Goal: Task Accomplishment & Management: Use online tool/utility

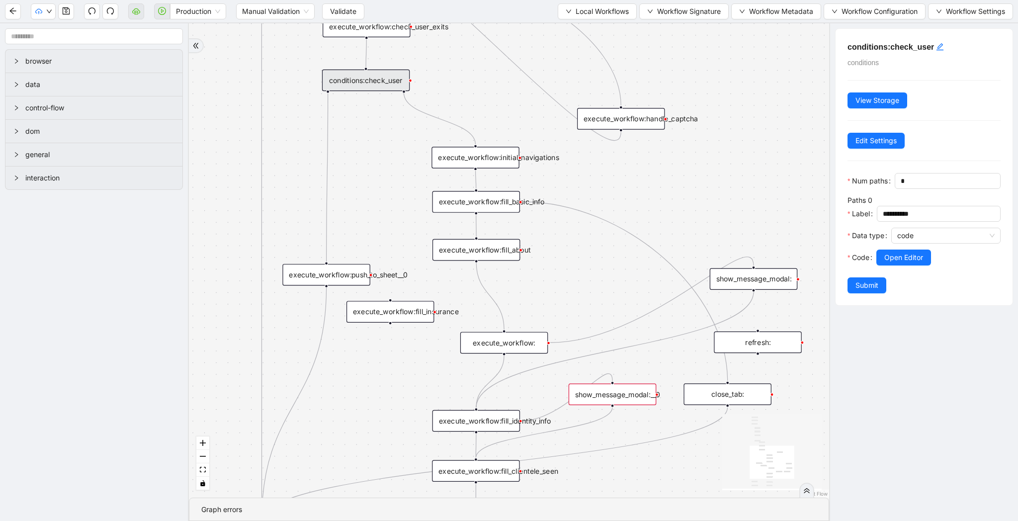
drag, startPoint x: 717, startPoint y: 373, endPoint x: 614, endPoint y: 286, distance: 135.1
click at [614, 286] on div "trigger loop_data:provider_data execute_workflow:retool_data_fetch execute_work…" at bounding box center [509, 260] width 640 height 474
click at [631, 401] on div "show_message_modal:__0" at bounding box center [612, 395] width 87 height 22
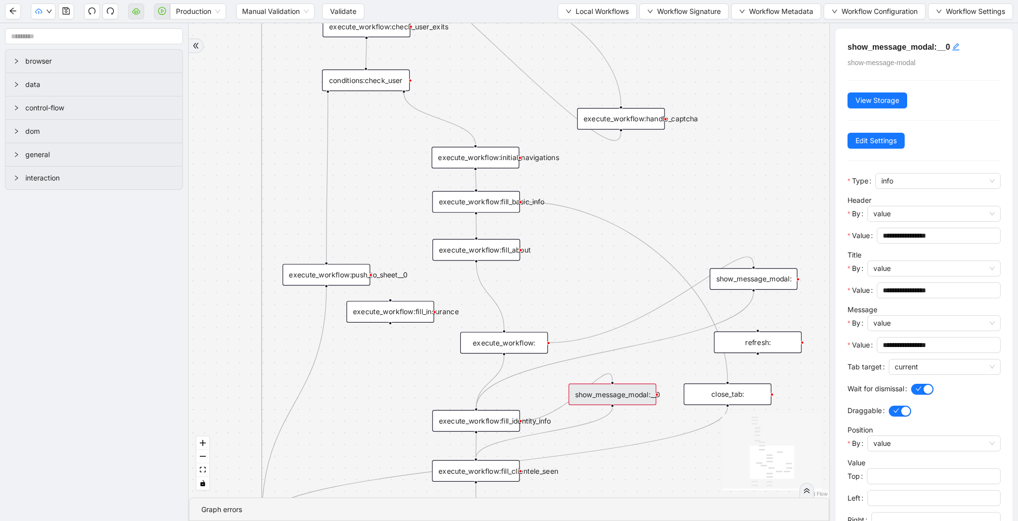
click at [631, 401] on div "show_message_modal:__0" at bounding box center [612, 395] width 87 height 22
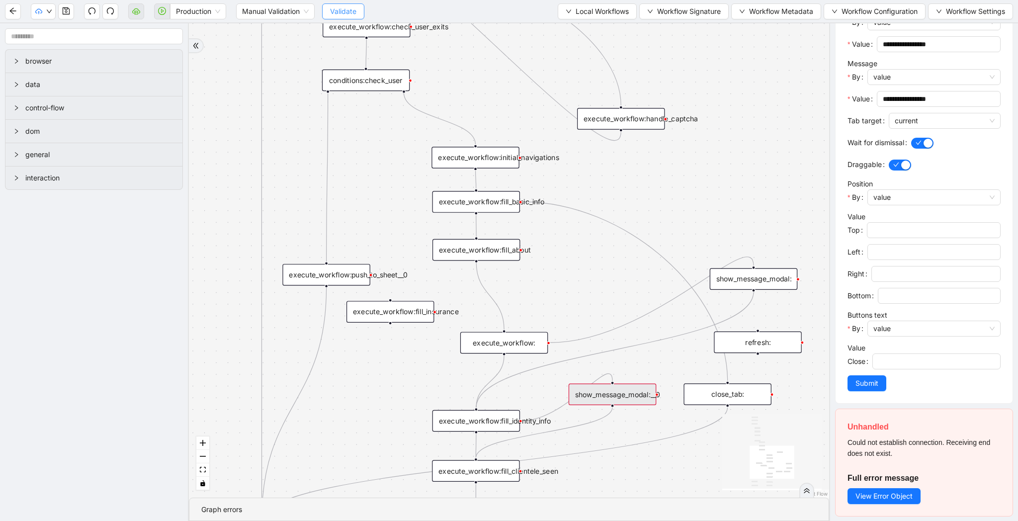
click at [350, 10] on span "Validate" at bounding box center [343, 11] width 26 height 11
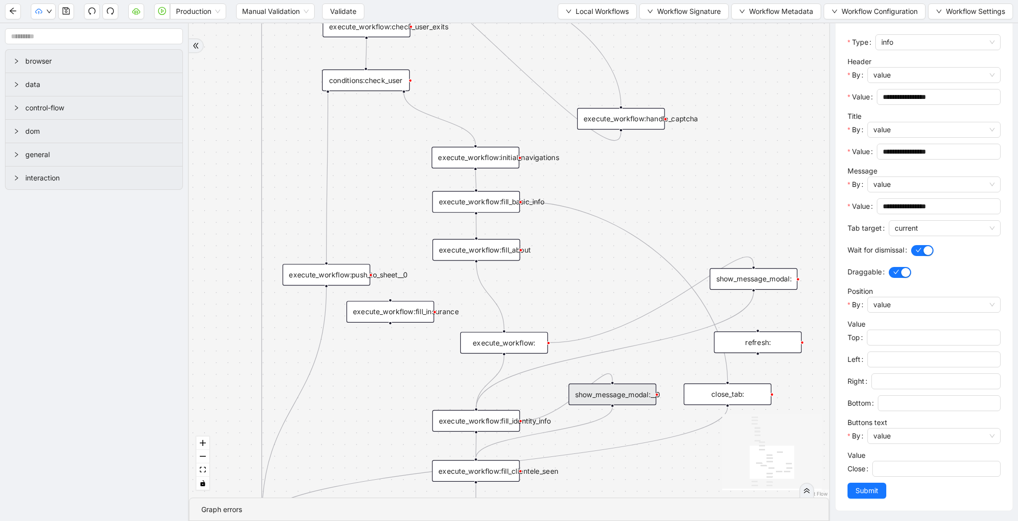
scroll to position [138, 0]
click at [164, 13] on icon "play-circle" at bounding box center [162, 11] width 8 height 8
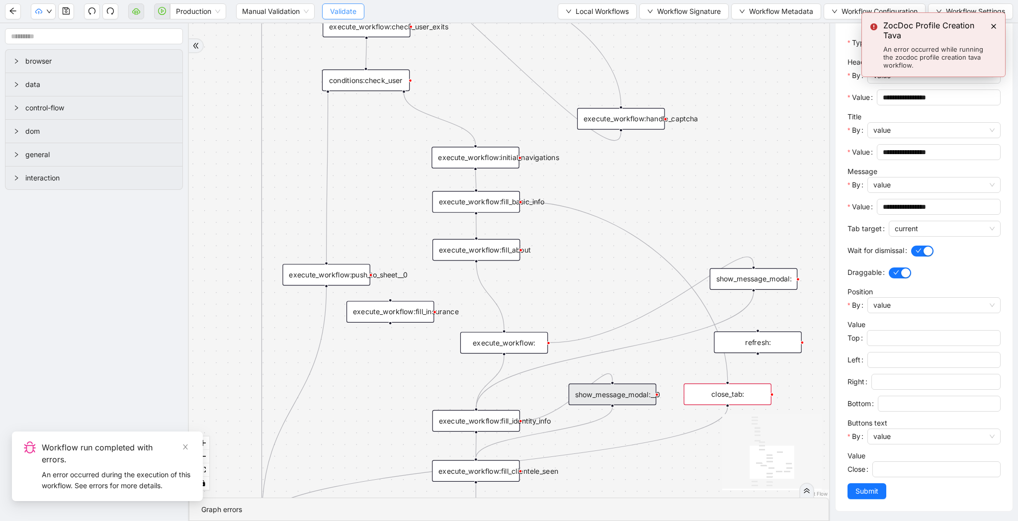
click at [342, 13] on span "Validate" at bounding box center [343, 11] width 26 height 11
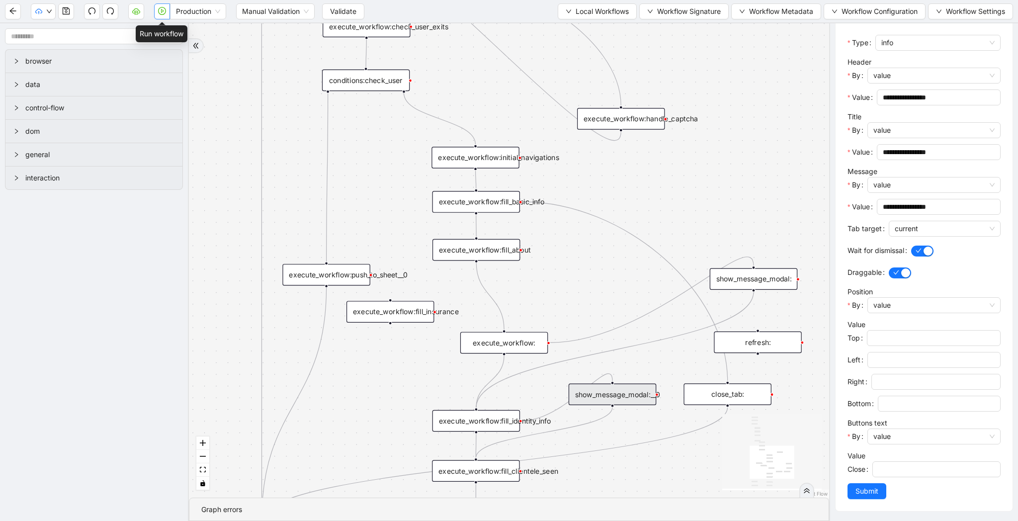
click at [164, 11] on icon "play-circle" at bounding box center [162, 11] width 8 height 8
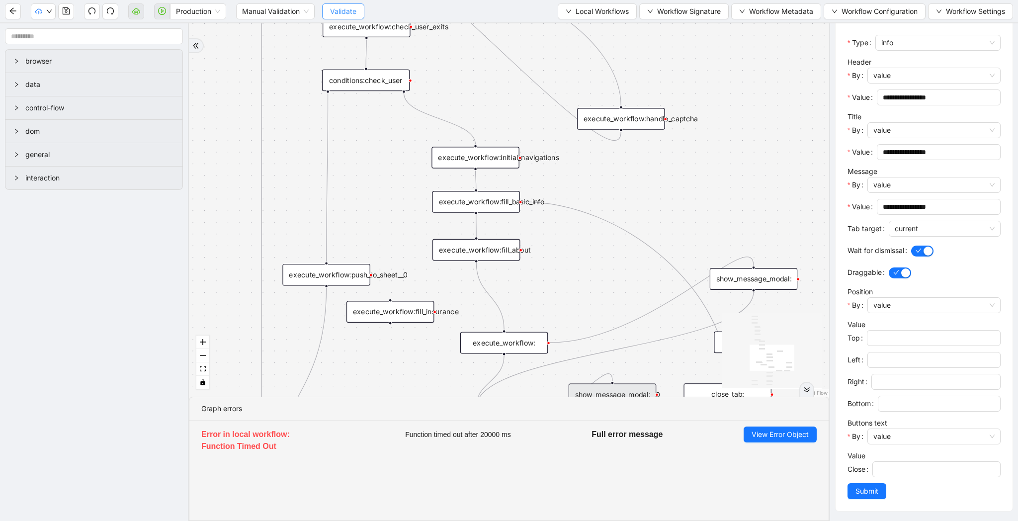
click at [356, 16] on button "Validate" at bounding box center [343, 11] width 42 height 16
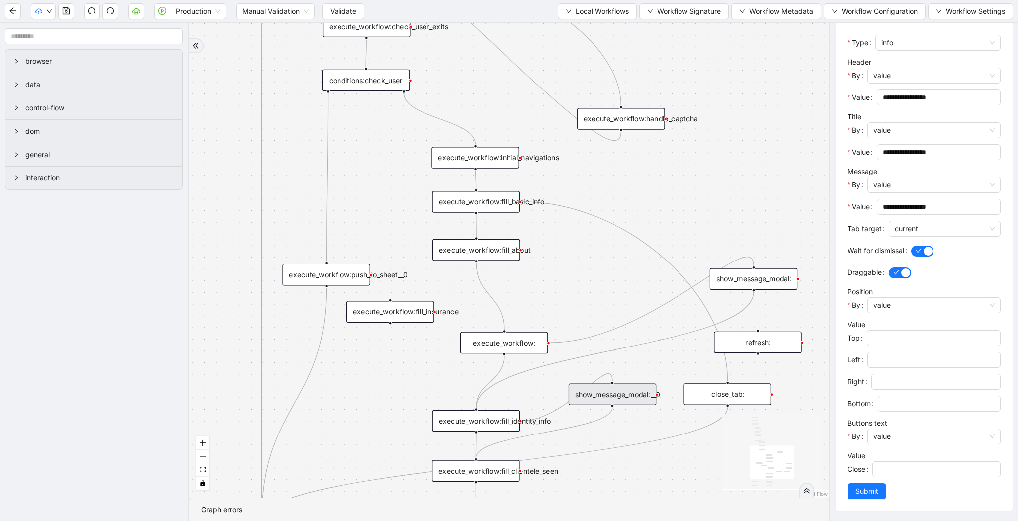
drag, startPoint x: 341, startPoint y: 15, endPoint x: 356, endPoint y: 0, distance: 21.1
click at [341, 15] on span "Validate" at bounding box center [343, 11] width 26 height 11
click at [163, 15] on button "button" at bounding box center [162, 11] width 16 height 16
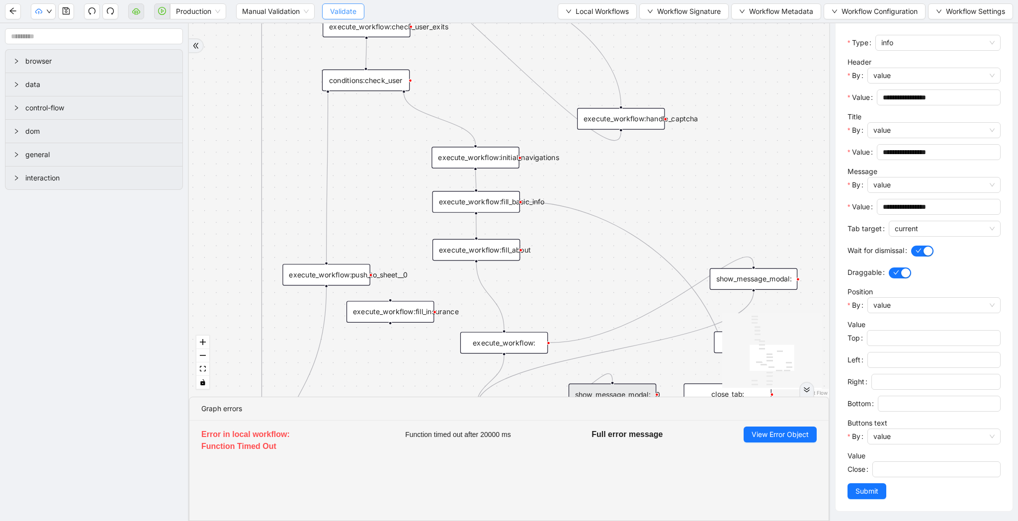
click at [344, 7] on span "Validate" at bounding box center [343, 11] width 26 height 11
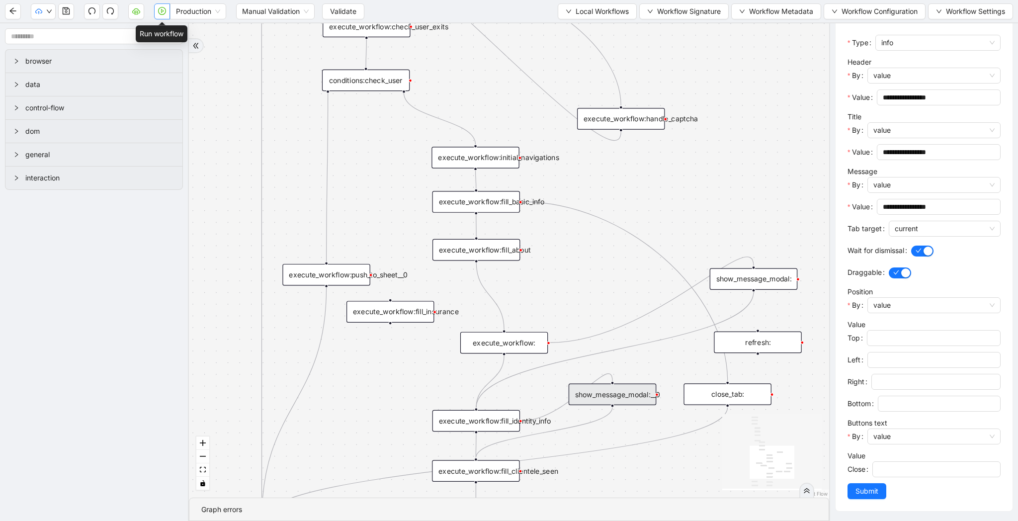
click at [159, 9] on icon "play-circle" at bounding box center [162, 11] width 8 height 8
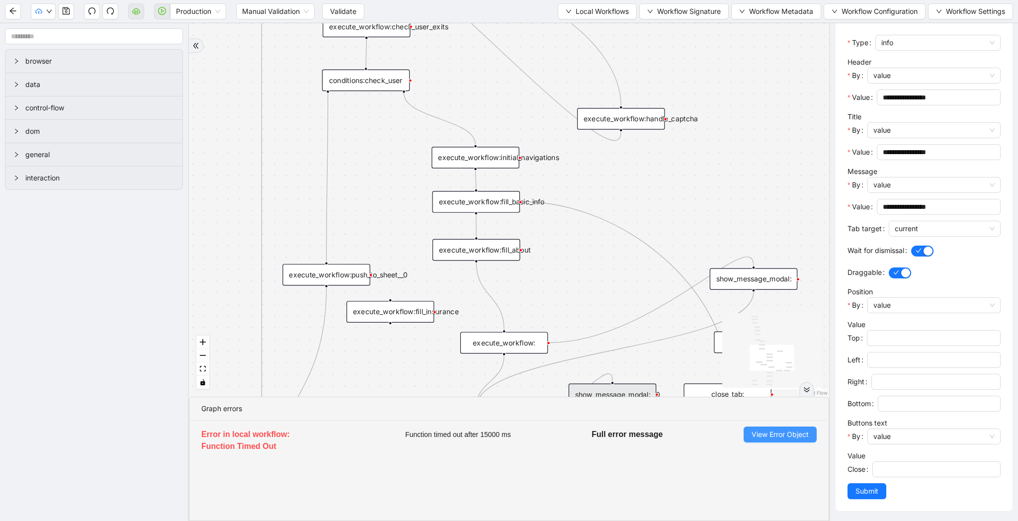
click at [764, 430] on span "View Error Object" at bounding box center [780, 434] width 57 height 11
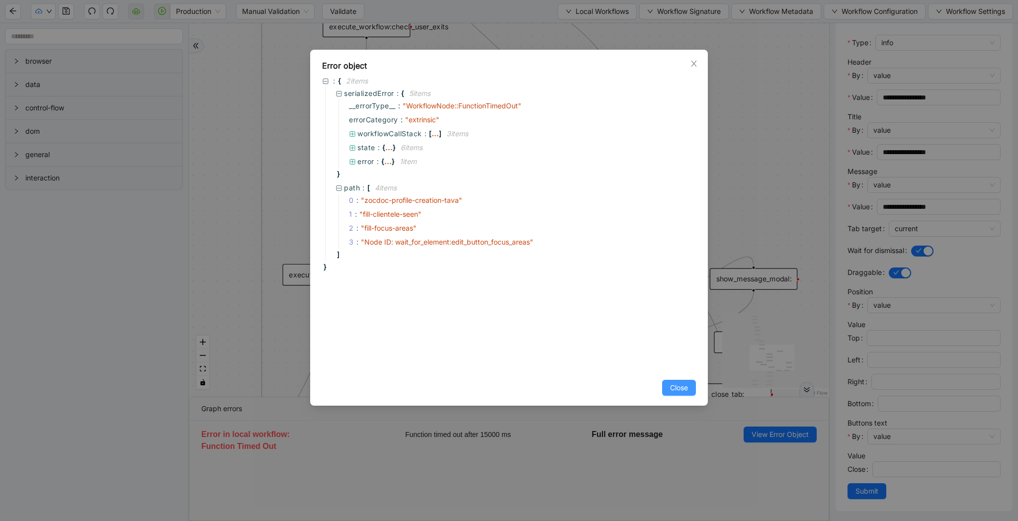
click at [678, 386] on span "Close" at bounding box center [679, 387] width 18 height 11
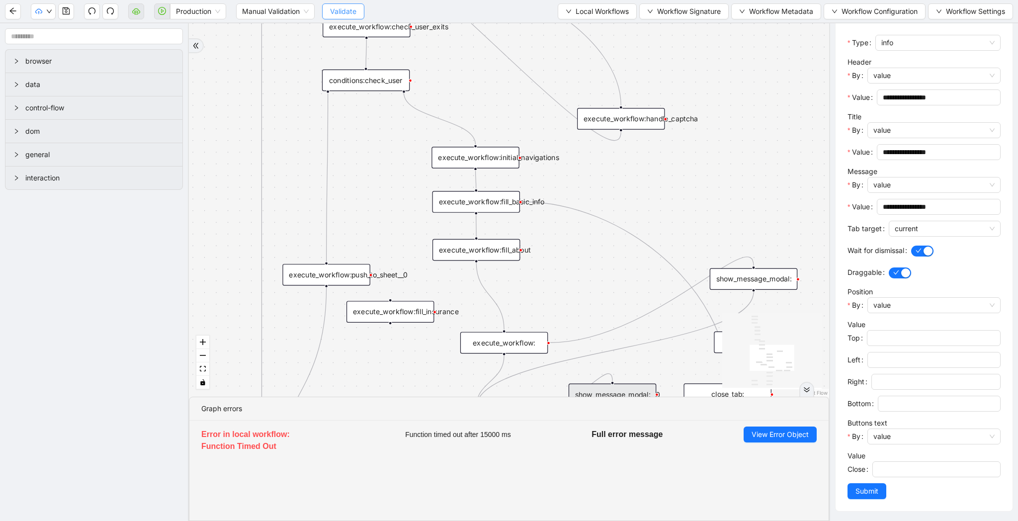
click at [344, 9] on span "Validate" at bounding box center [343, 11] width 26 height 11
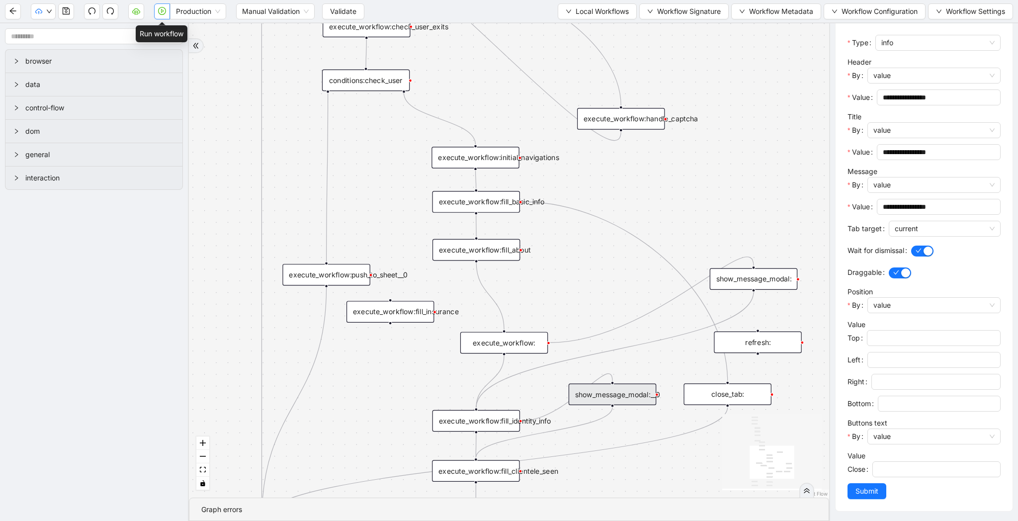
click at [159, 9] on icon "play-circle" at bounding box center [162, 11] width 8 height 8
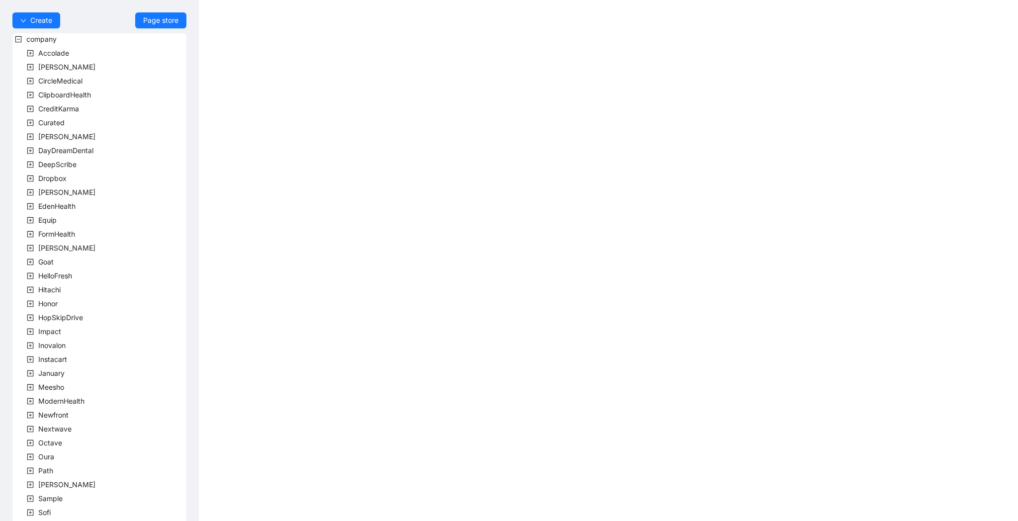
scroll to position [123, 0]
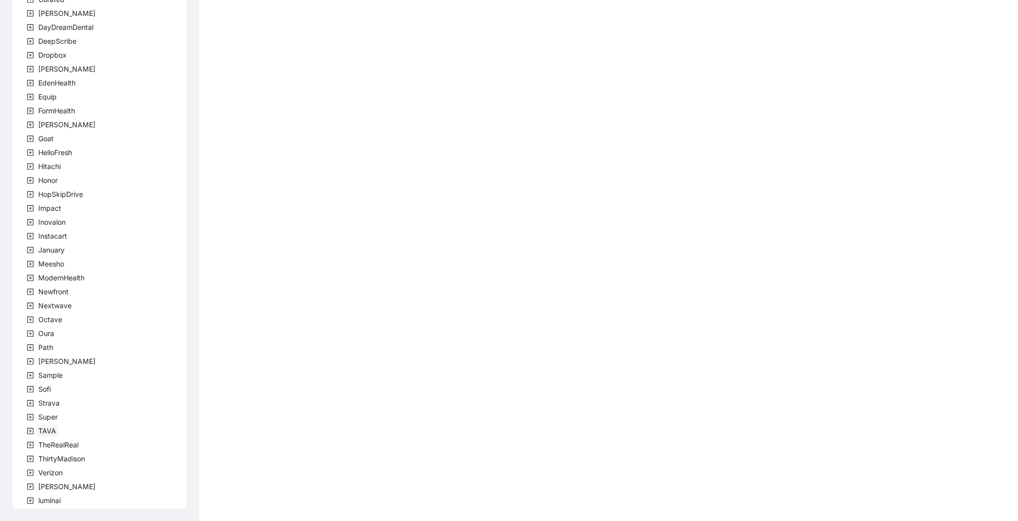
click at [50, 431] on span "TAVA" at bounding box center [47, 430] width 18 height 8
click at [71, 446] on div "company Accolade Alma CircleMedical ClipboardHealth CreditKarma Curated Darby D…" at bounding box center [99, 216] width 174 height 612
click at [64, 446] on span "team" at bounding box center [58, 444] width 16 height 8
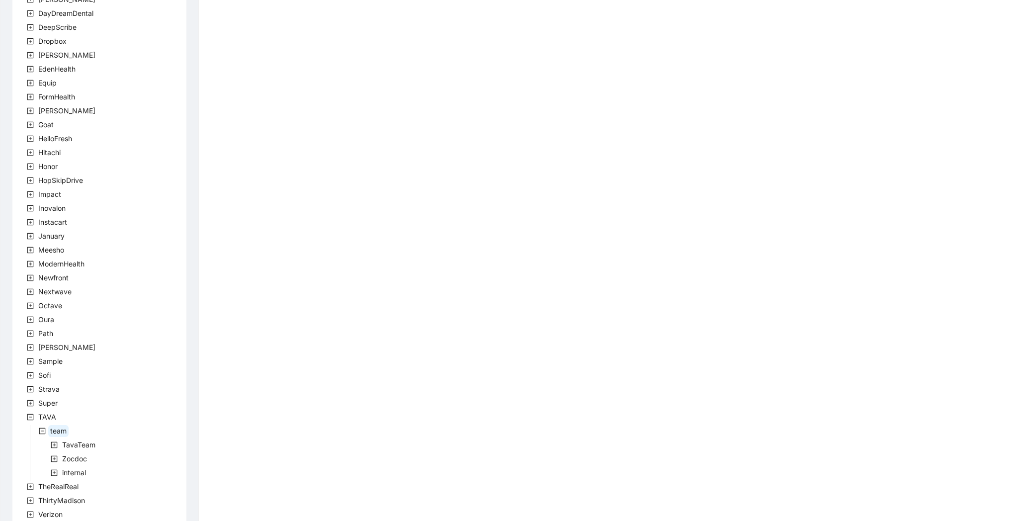
scroll to position [179, 0]
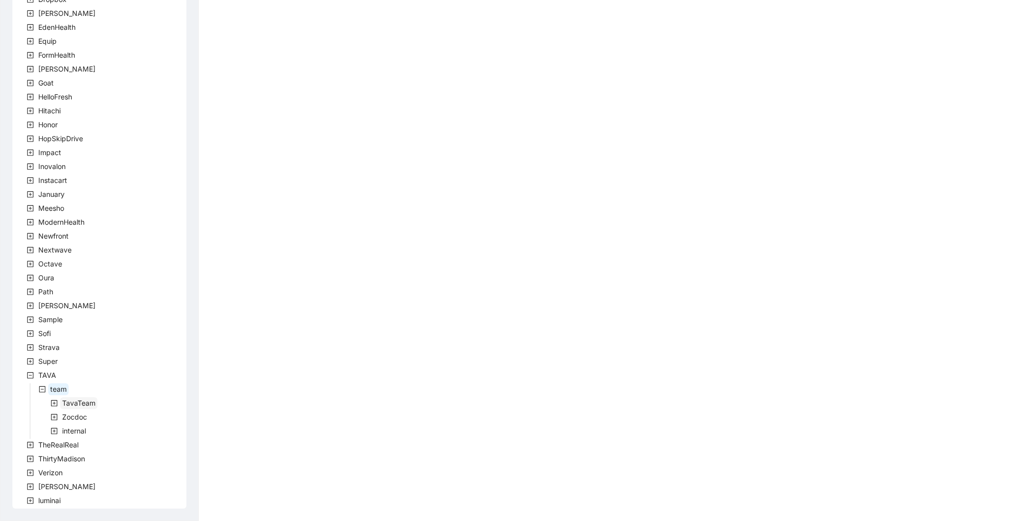
click at [72, 408] on span "TavaTeam" at bounding box center [78, 403] width 37 height 12
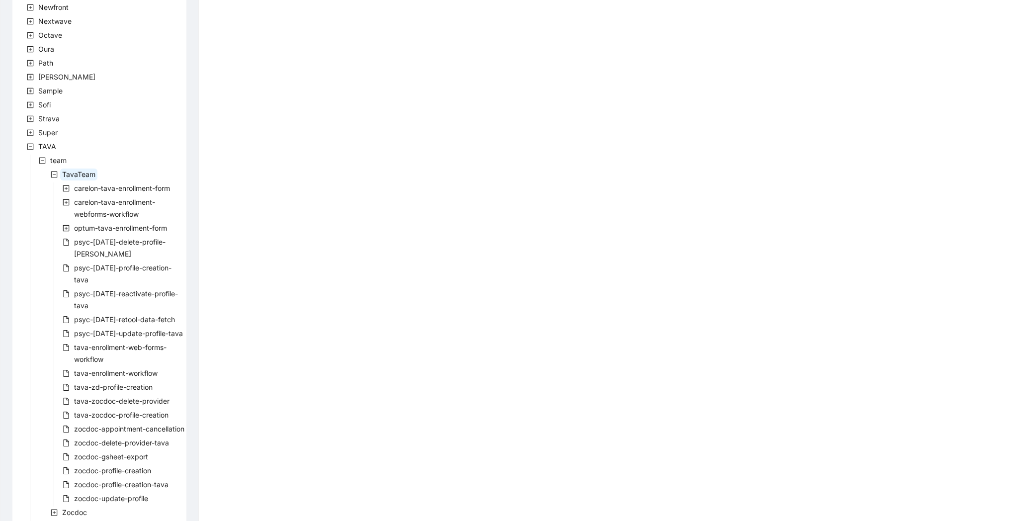
scroll to position [491, 0]
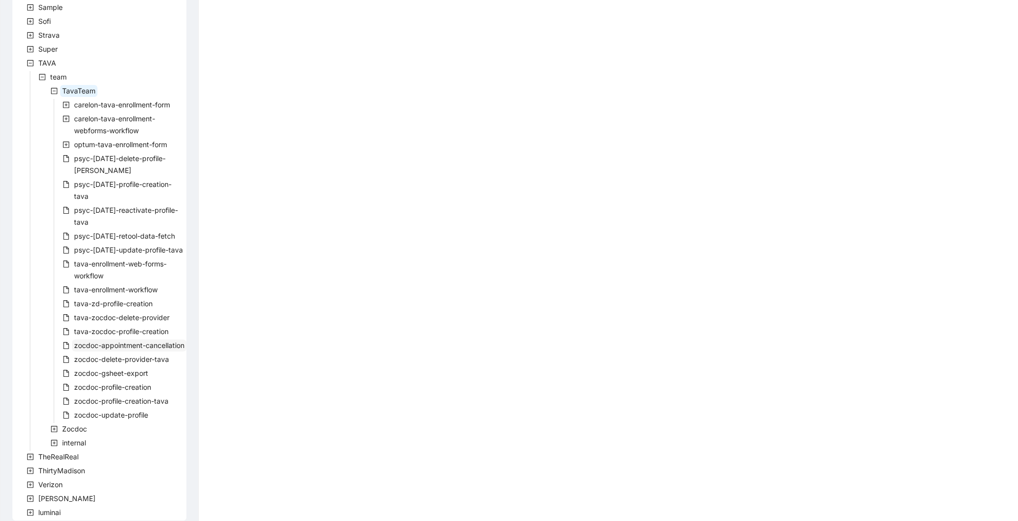
click at [135, 341] on span "zocdoc-appointment-cancellation" at bounding box center [129, 345] width 110 height 8
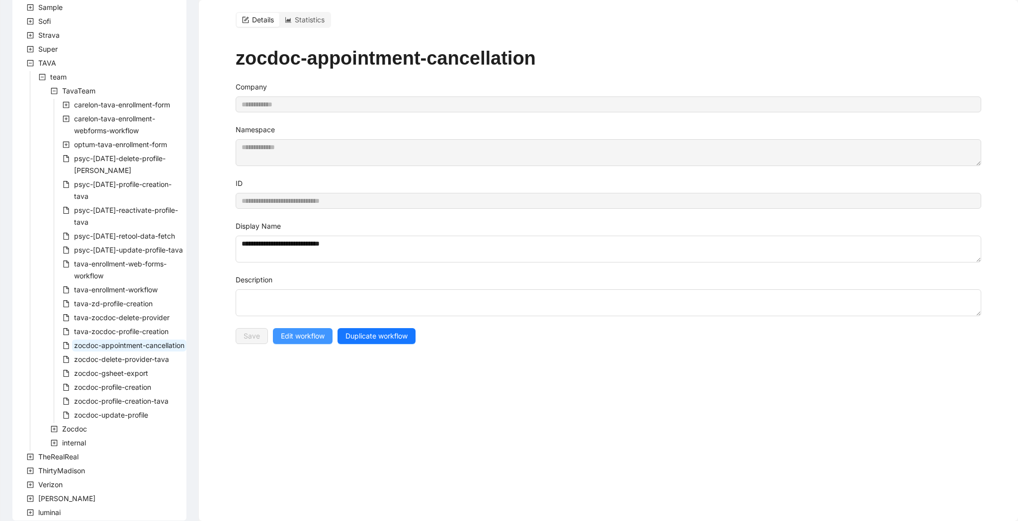
click at [306, 333] on span "Edit workflow" at bounding box center [303, 336] width 44 height 11
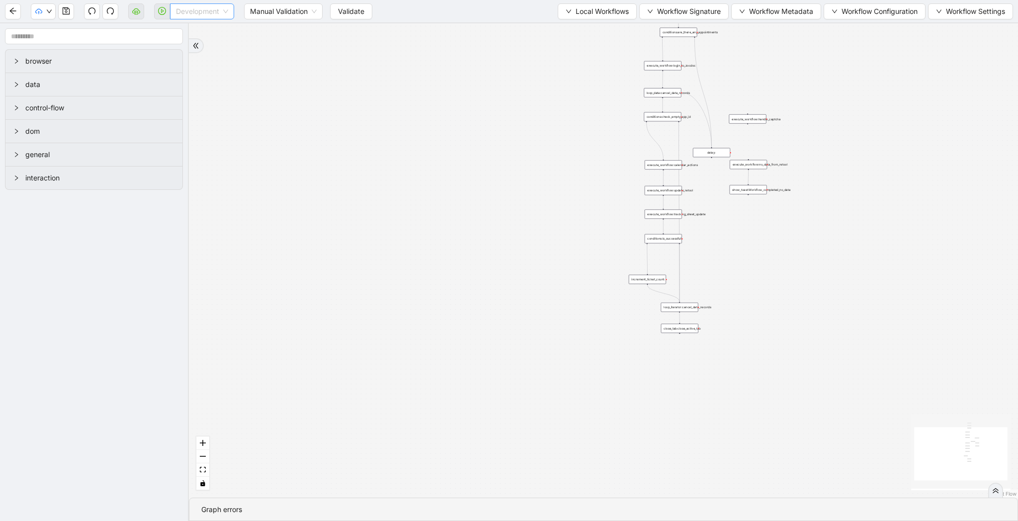
click at [216, 9] on span "Development" at bounding box center [202, 11] width 52 height 15
click at [213, 51] on div "Production" at bounding box center [202, 47] width 48 height 11
click at [343, 13] on span "Validate" at bounding box center [343, 11] width 26 height 11
click at [162, 13] on icon "play-circle" at bounding box center [162, 11] width 8 height 8
